Goal: Task Accomplishment & Management: Manage account settings

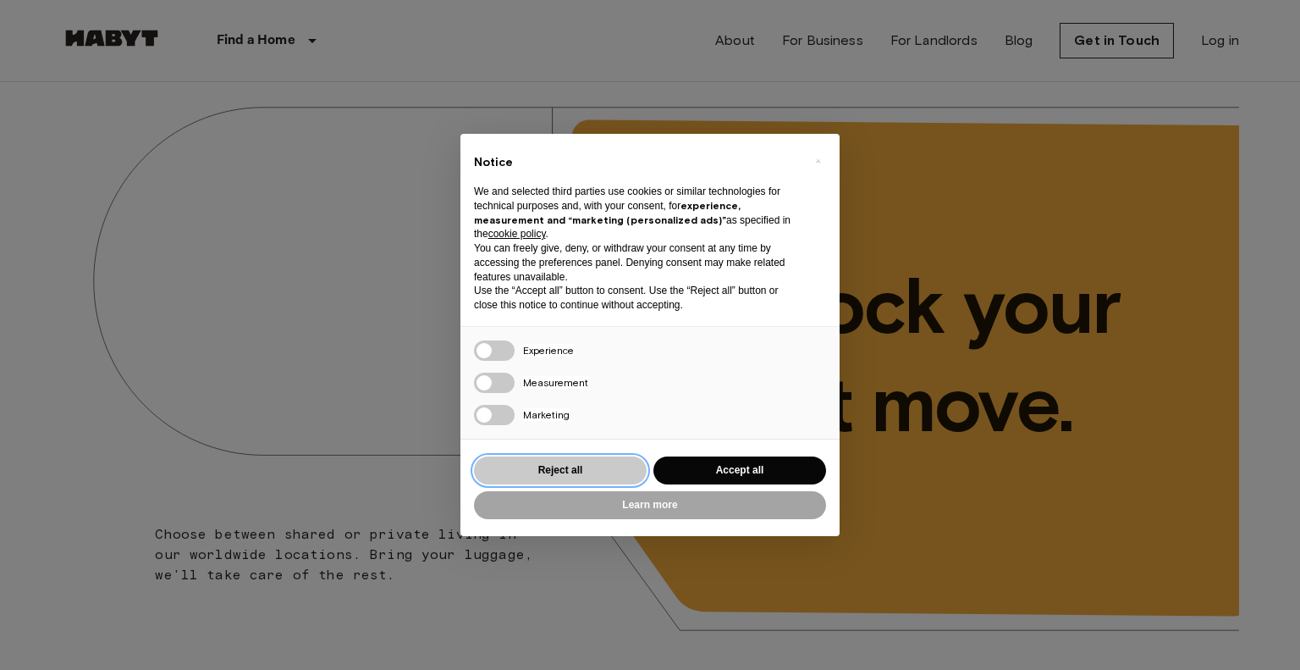
click at [602, 474] on button "Reject all" at bounding box center [560, 470] width 173 height 28
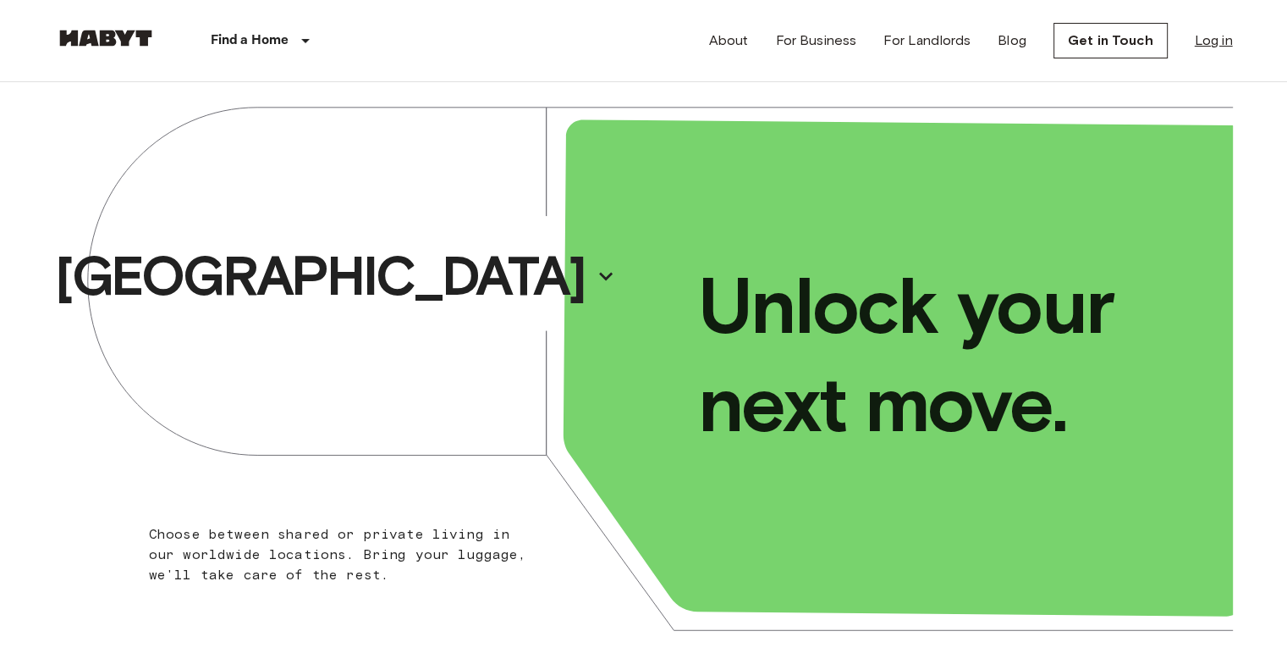
click at [1206, 40] on link "Log in" at bounding box center [1214, 40] width 38 height 20
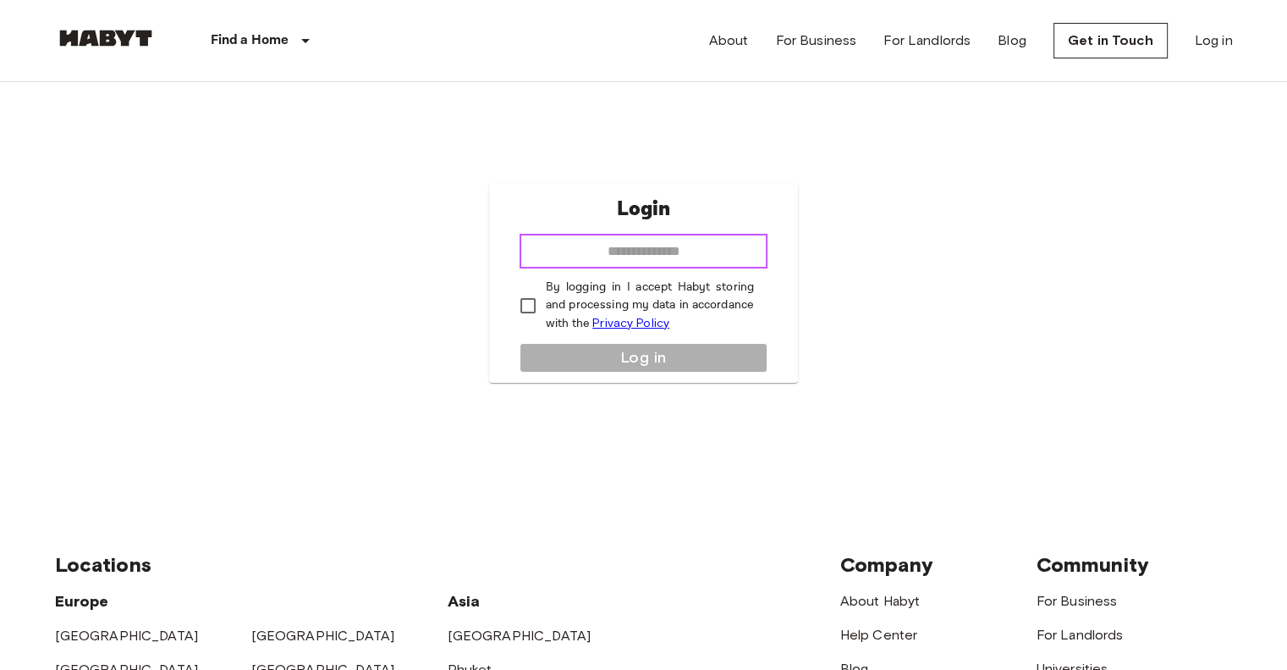
click at [740, 243] on input "email" at bounding box center [644, 251] width 248 height 34
type input "**********"
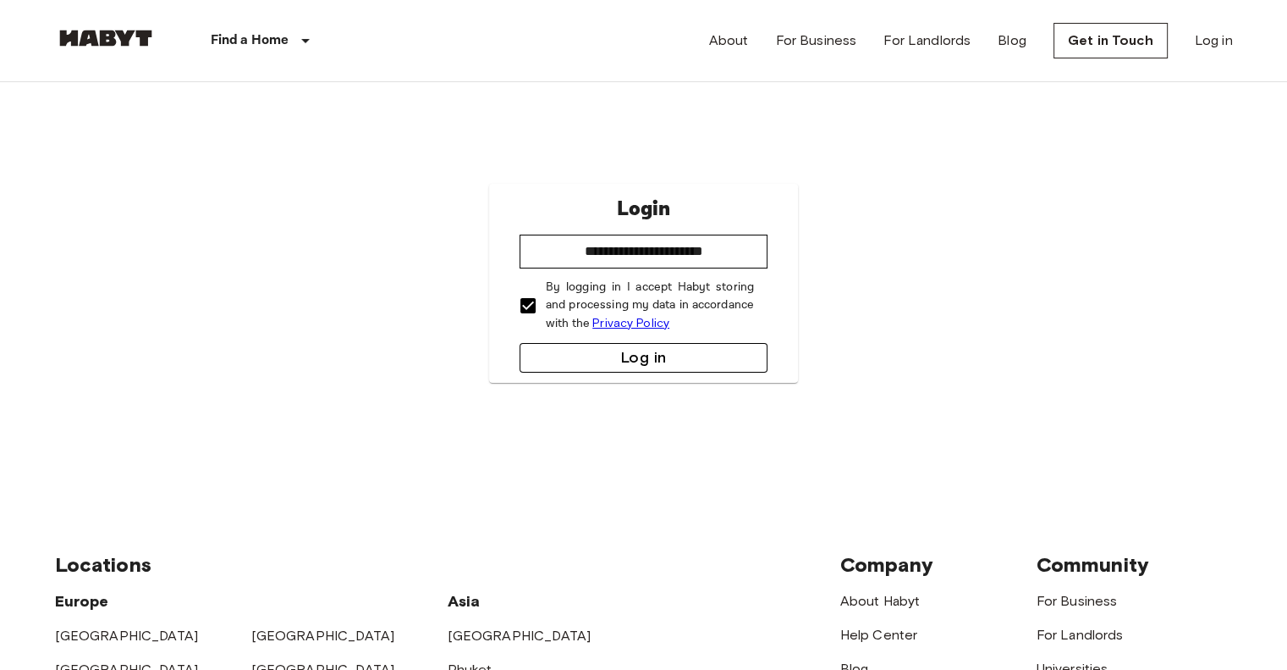
click at [576, 359] on button "Log in" at bounding box center [644, 358] width 248 height 30
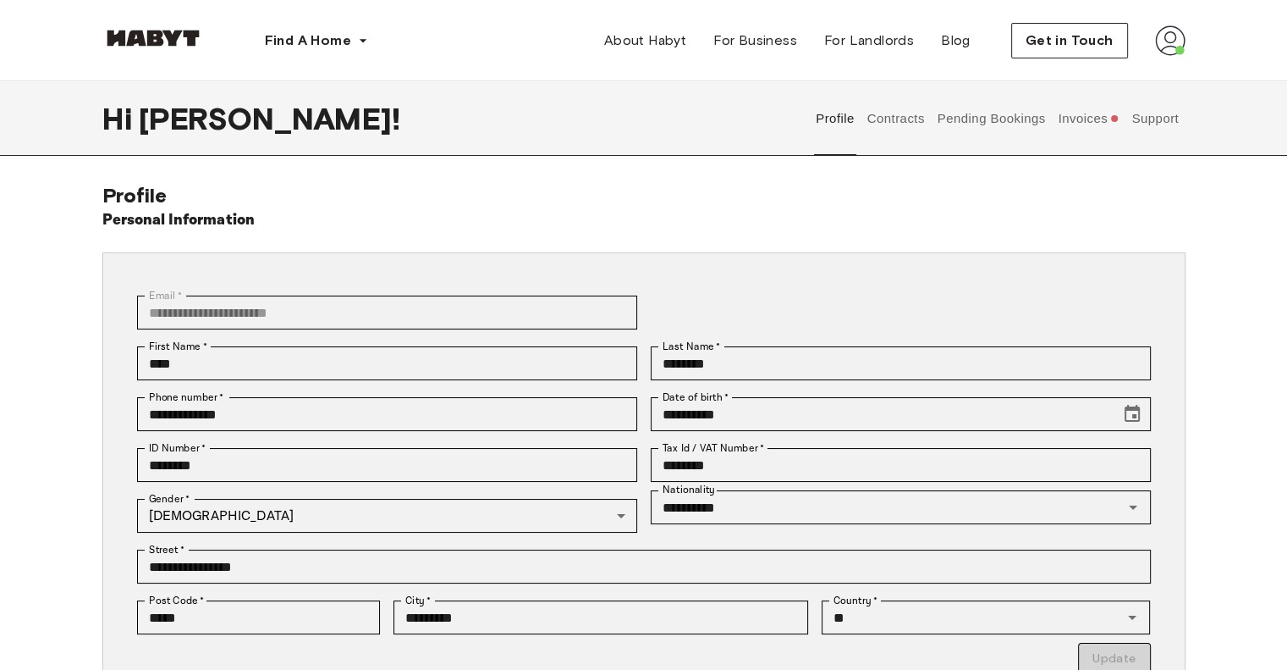
click at [1166, 47] on img at bounding box center [1170, 40] width 30 height 30
click at [896, 114] on button "Contracts" at bounding box center [896, 118] width 62 height 74
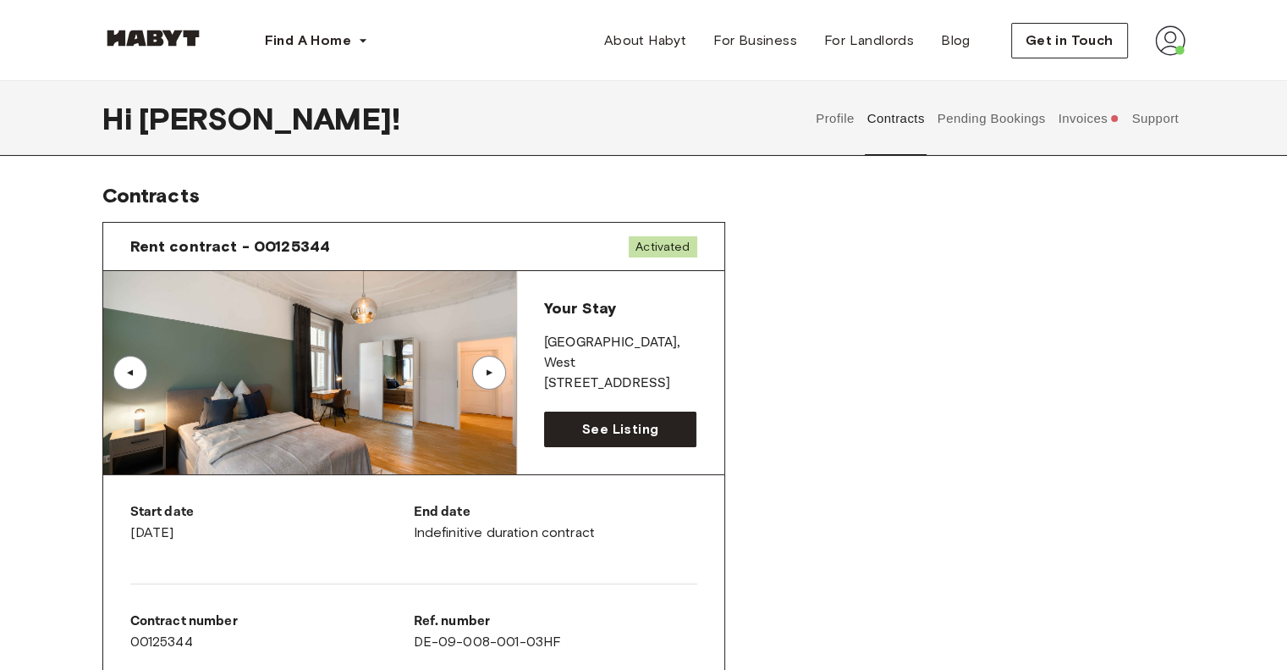
click at [1091, 122] on button "Invoices" at bounding box center [1088, 118] width 65 height 74
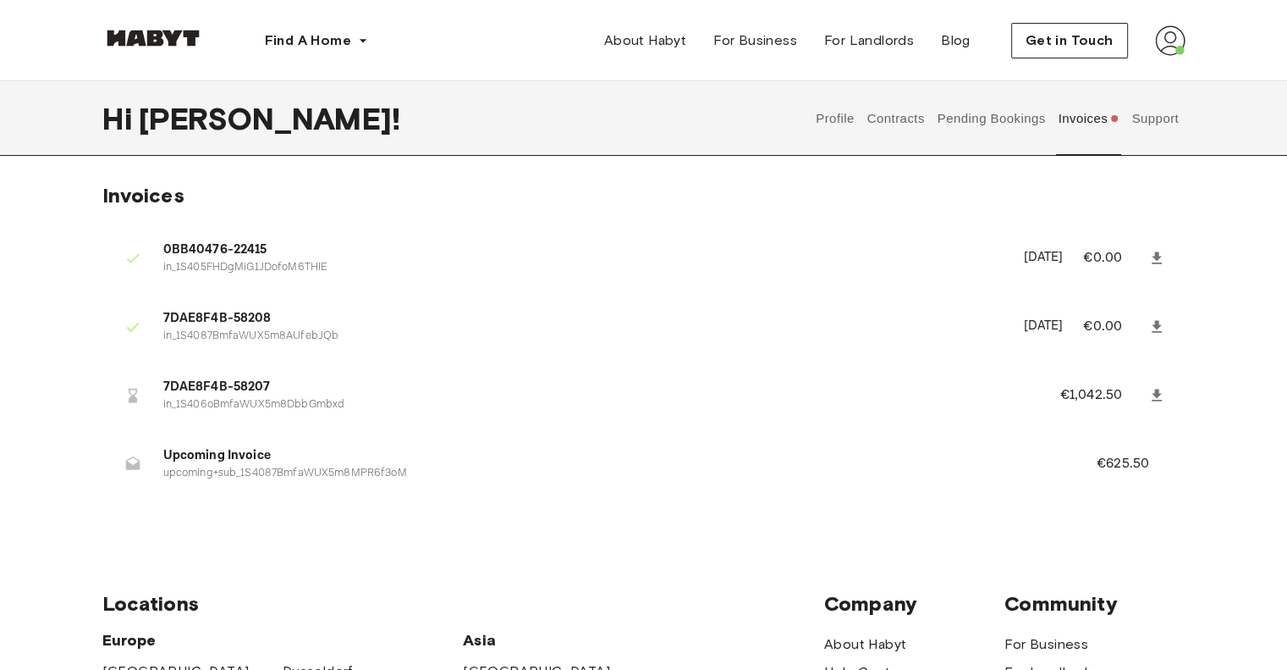
click at [1020, 121] on button "Pending Bookings" at bounding box center [991, 118] width 113 height 74
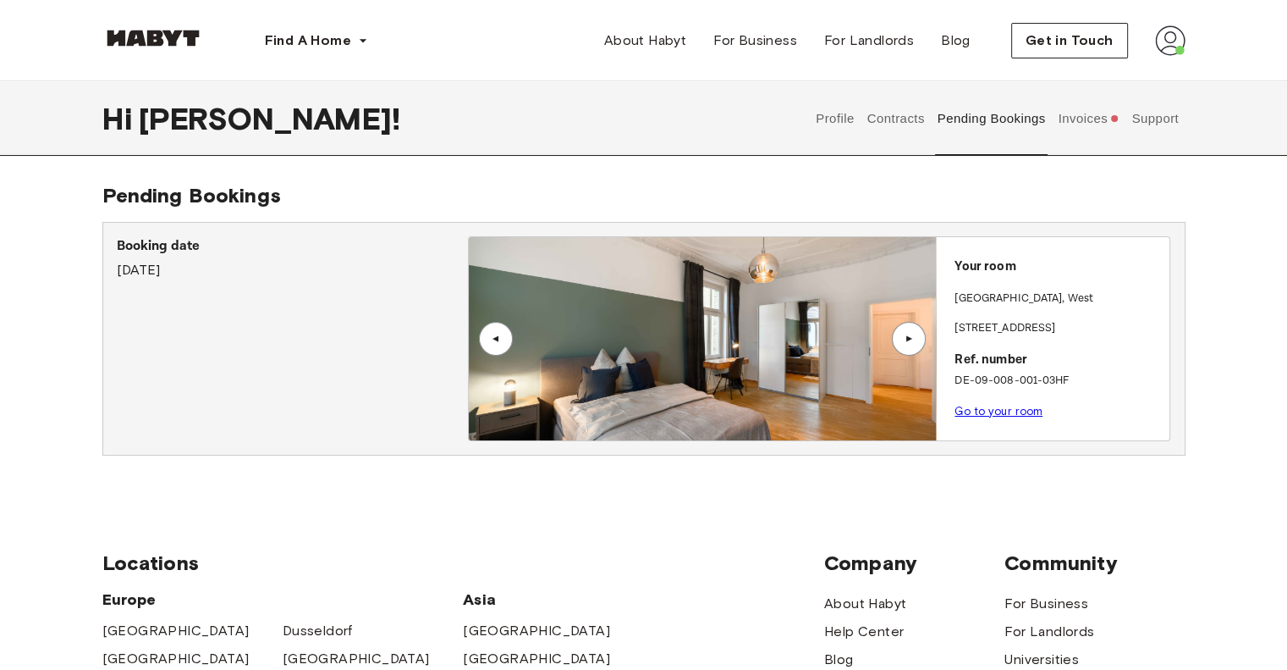
click at [917, 336] on div "▲" at bounding box center [909, 338] width 17 height 10
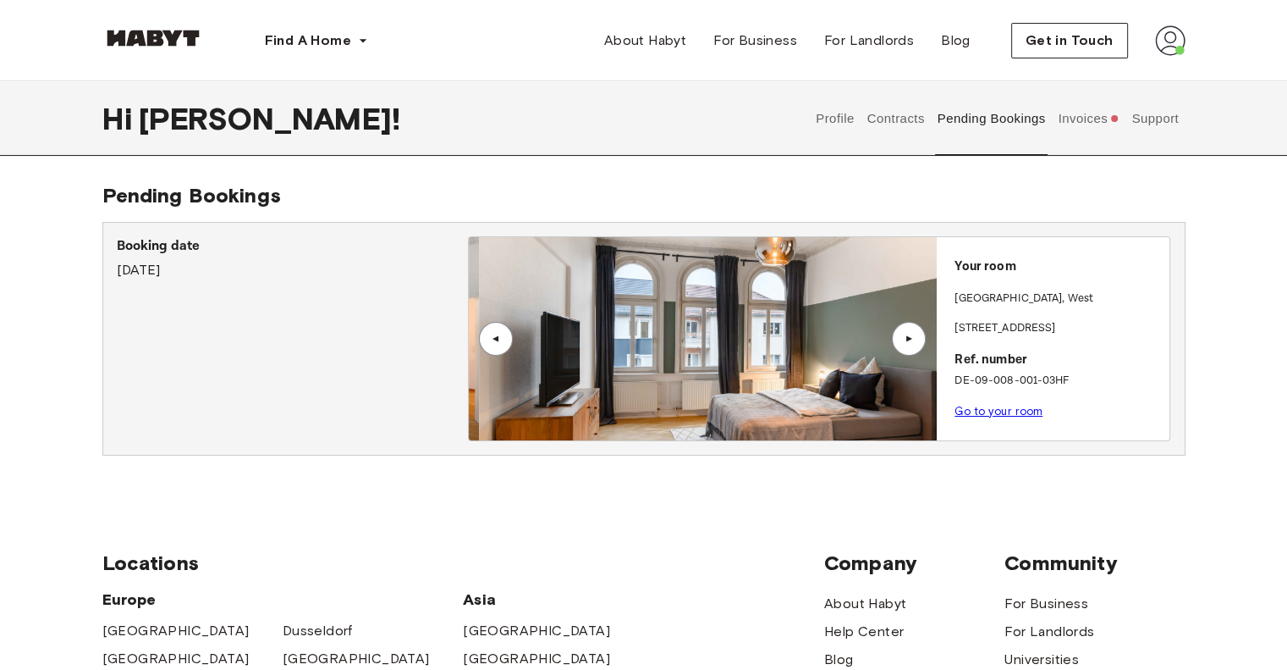
click at [917, 336] on div "▲" at bounding box center [909, 338] width 17 height 10
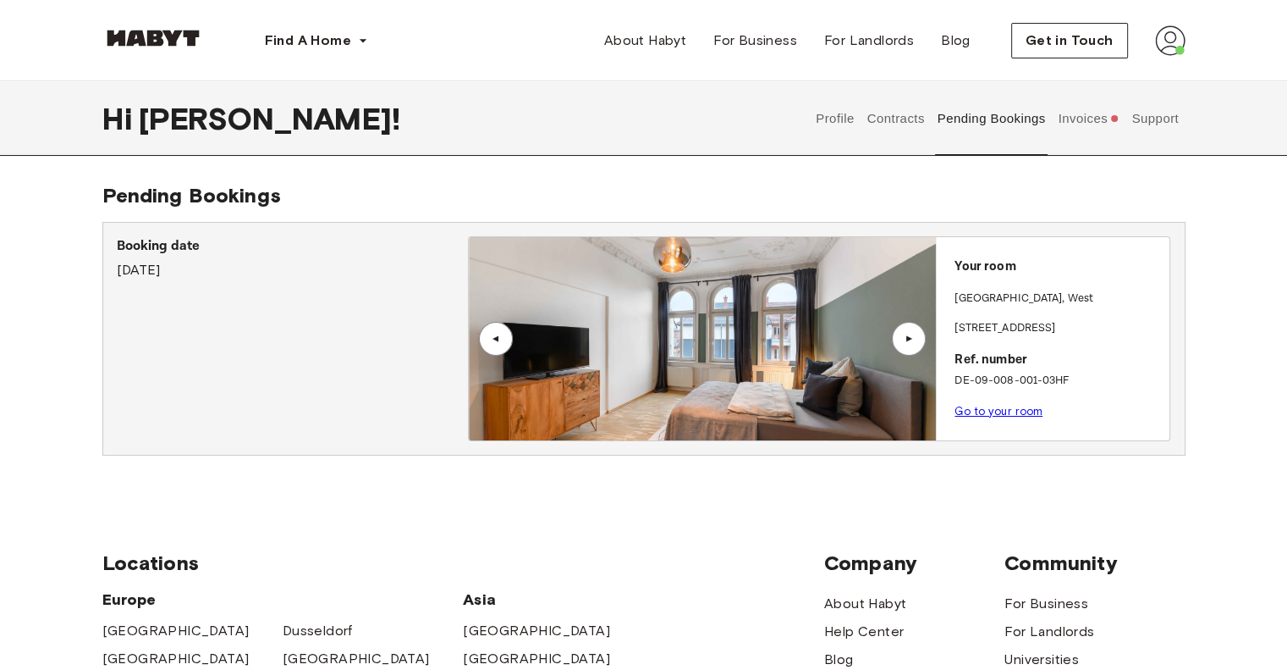
click at [1088, 117] on button "Invoices" at bounding box center [1088, 118] width 65 height 74
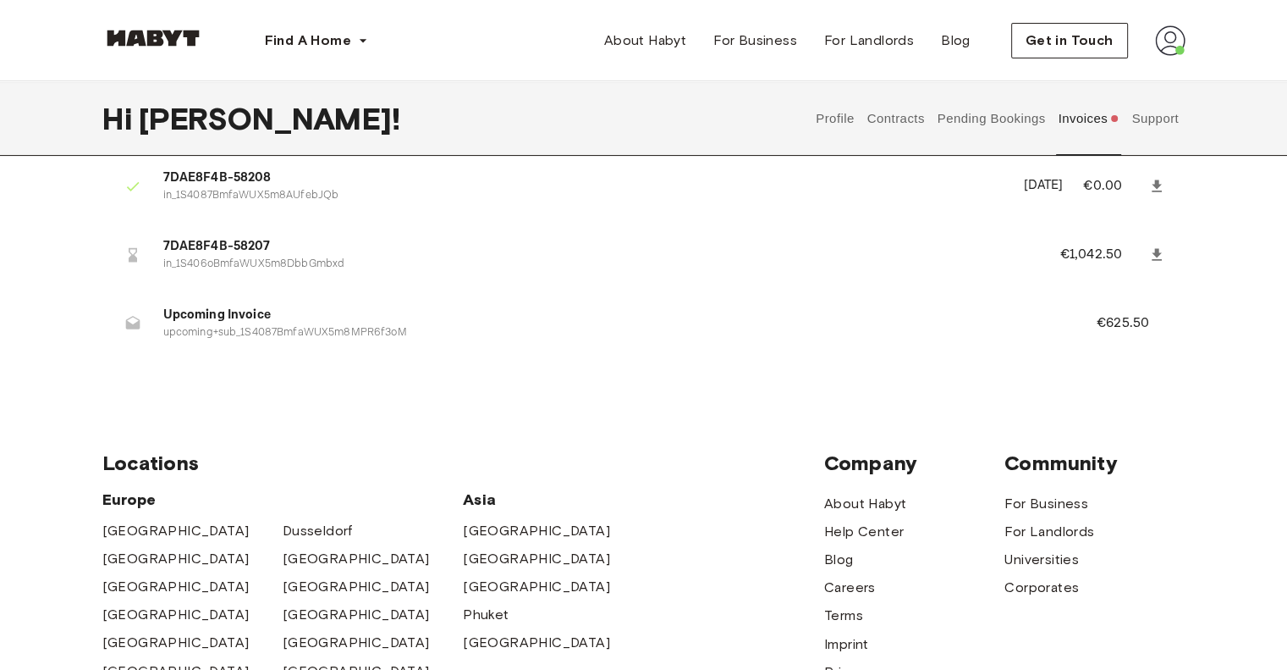
scroll to position [113, 0]
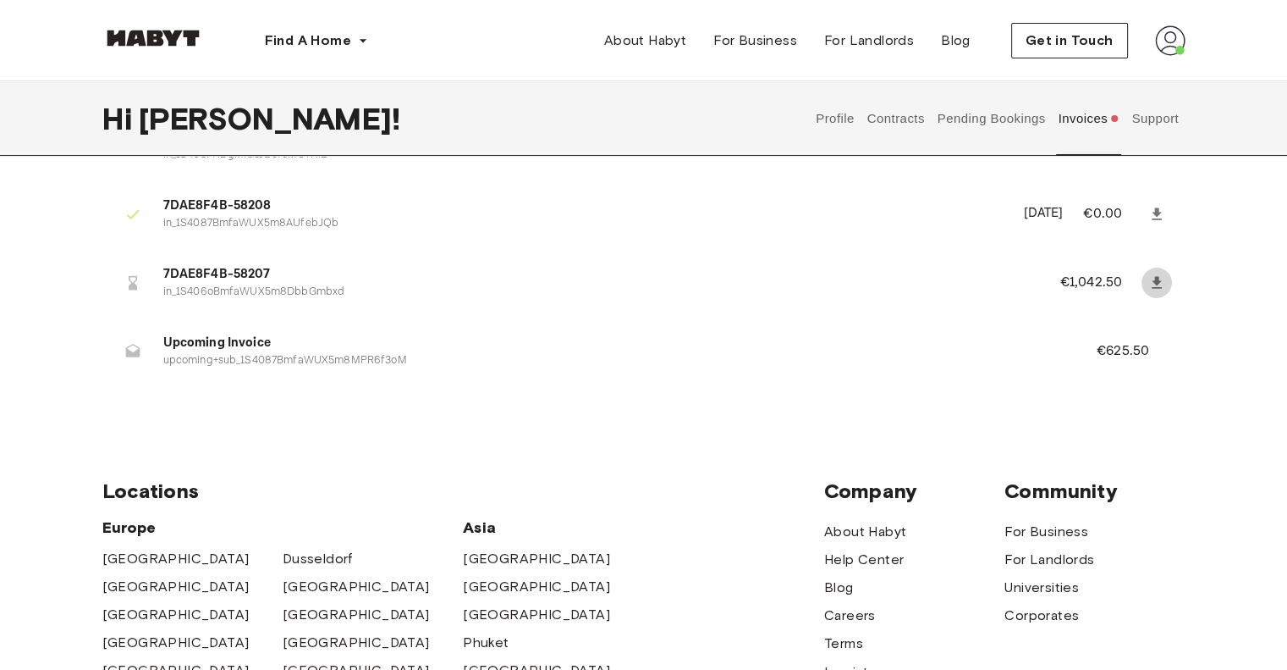
click at [1160, 279] on icon at bounding box center [1157, 282] width 17 height 17
